Goal: Transaction & Acquisition: Subscribe to service/newsletter

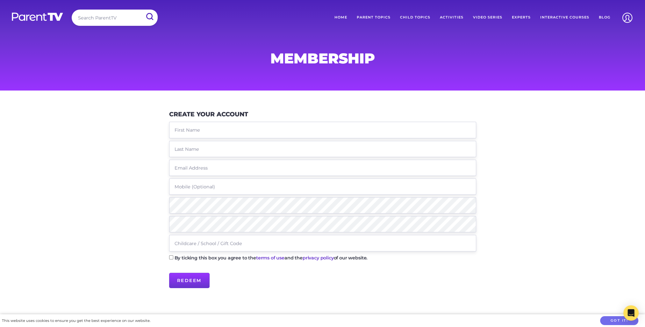
type input "Brad"
type input "Scott"
type input "bradfscott@gmail.com"
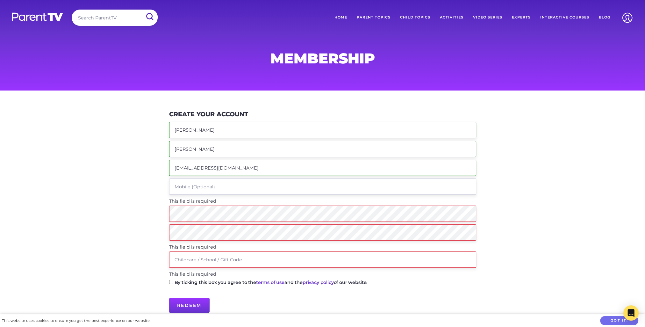
click at [216, 185] on input "tel" at bounding box center [322, 186] width 307 height 16
click at [113, 203] on main "Create Your Account Brad Scott bradfscott@gmail.com This field is required This…" at bounding box center [322, 216] width 645 height 250
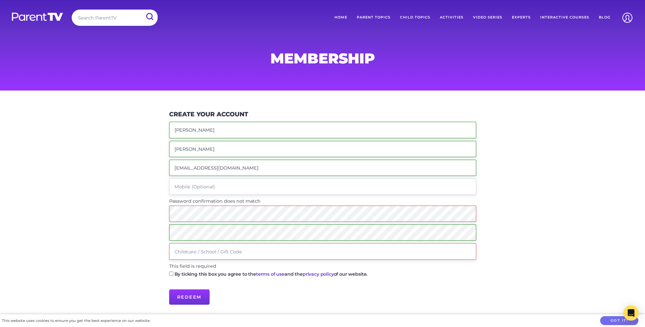
click at [194, 252] on input "text" at bounding box center [322, 251] width 307 height 16
paste input "suncoast"
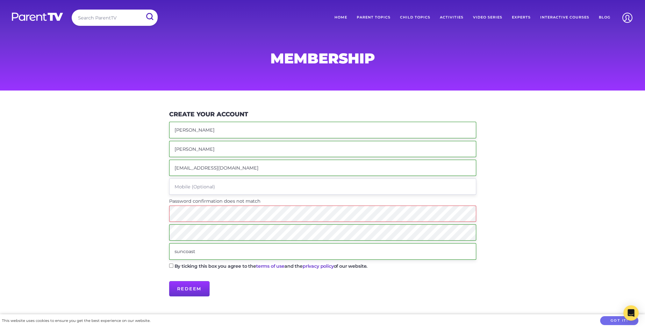
type input "suncoast"
click at [171, 264] on input "By ticking this box you agree to the terms of use and the privacy policy of our…" at bounding box center [171, 266] width 4 height 4
checkbox input "true"
click at [192, 289] on input "Redeem" at bounding box center [189, 288] width 40 height 15
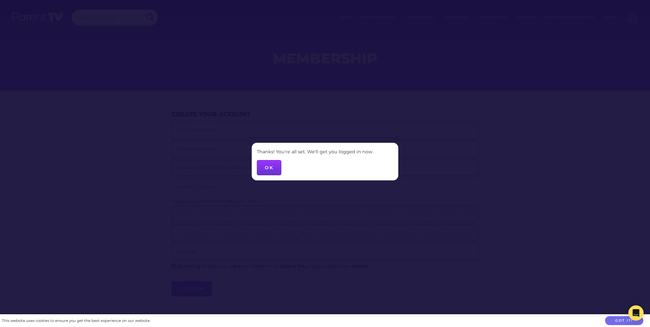
click at [645, 150] on div at bounding box center [325, 163] width 650 height 327
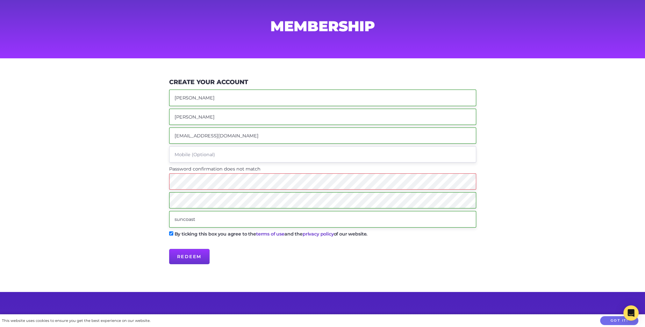
scroll to position [32, 0]
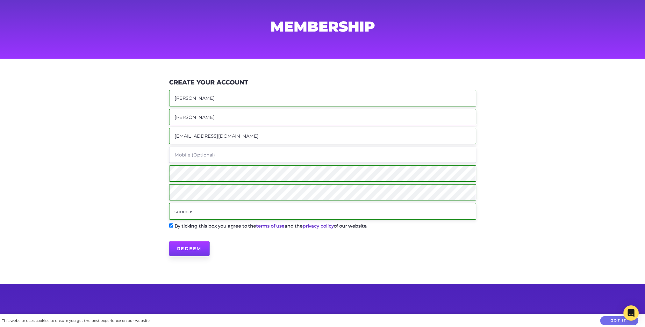
click at [189, 249] on input "Redeem" at bounding box center [189, 248] width 40 height 15
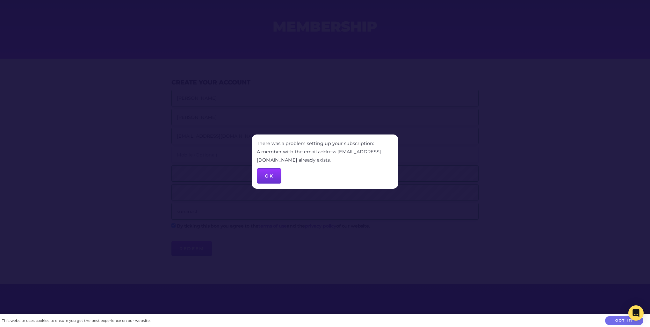
click at [266, 175] on button "OK" at bounding box center [269, 175] width 25 height 15
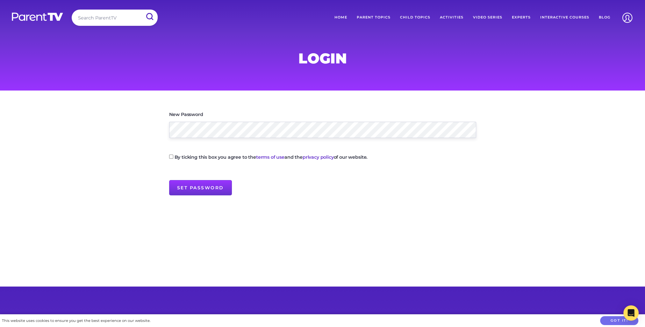
click at [171, 156] on input "By ticking this box you agree to the terms of use and the privacy policy of our…" at bounding box center [171, 157] width 4 height 4
checkbox input "true"
click at [205, 189] on input "Set Password" at bounding box center [200, 187] width 63 height 15
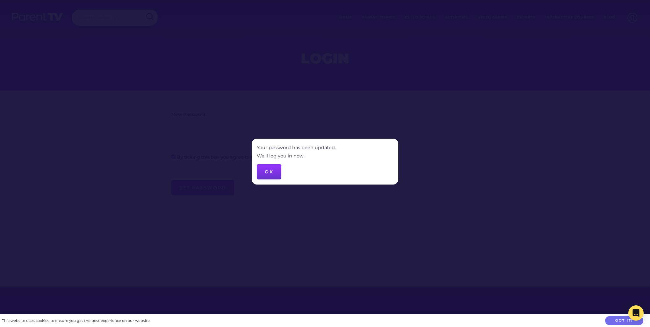
click at [262, 170] on button "OK" at bounding box center [269, 171] width 25 height 15
click at [273, 172] on button "OK" at bounding box center [269, 171] width 25 height 15
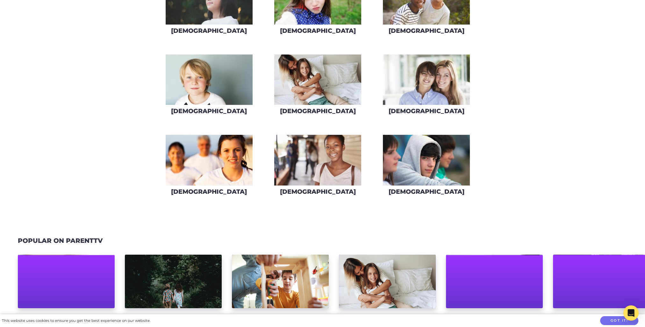
scroll to position [542, 0]
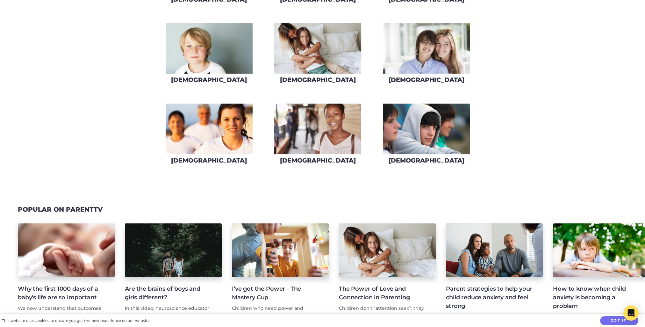
click at [427, 122] on img at bounding box center [426, 129] width 87 height 51
